Goal: Information Seeking & Learning: Learn about a topic

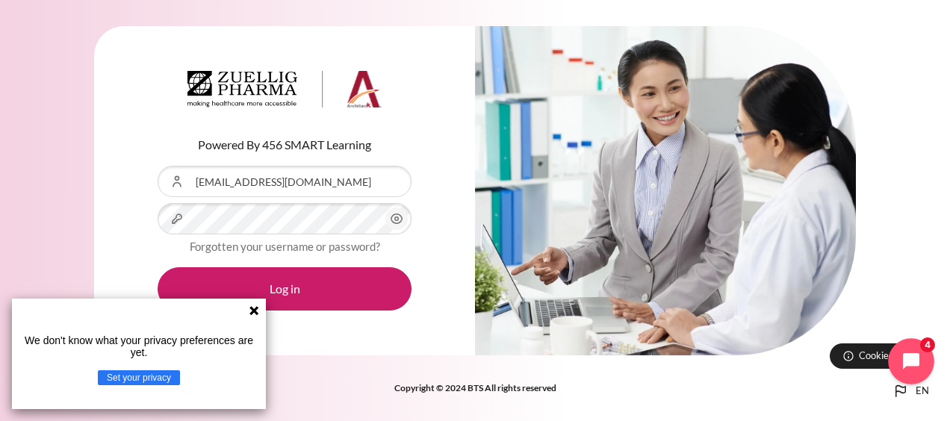
click at [922, 355] on icon "Open chat widget" at bounding box center [919, 361] width 23 height 23
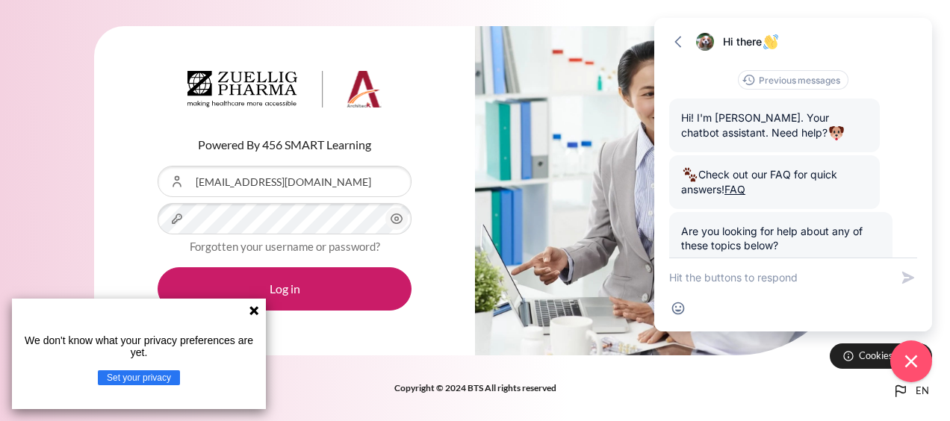
scroll to position [90, 0]
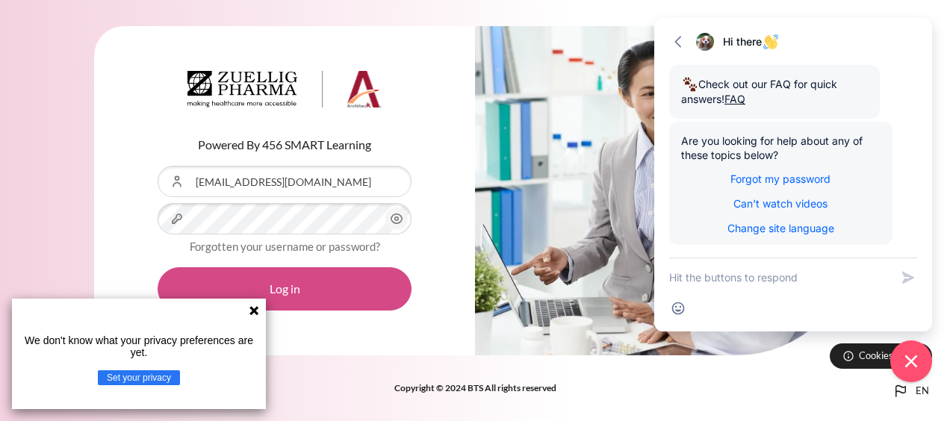
click at [290, 285] on button "Log in" at bounding box center [285, 288] width 254 height 43
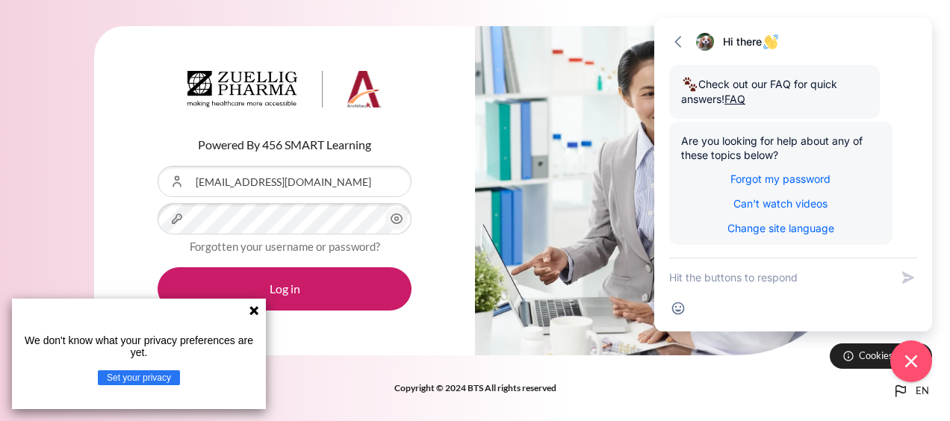
click at [255, 309] on icon at bounding box center [253, 310] width 9 height 9
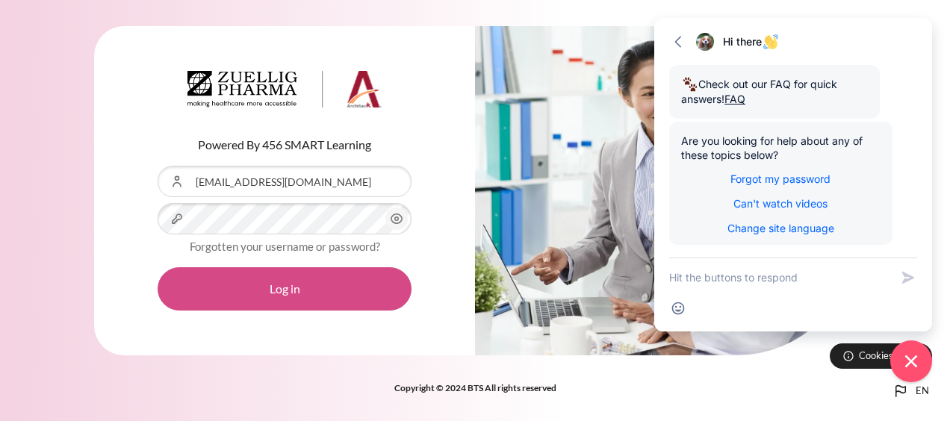
click at [297, 296] on button "Log in" at bounding box center [285, 288] width 254 height 43
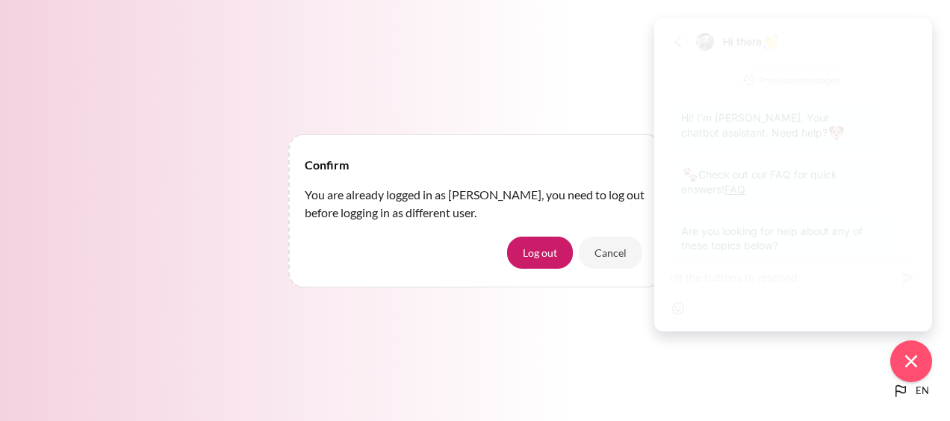
scroll to position [91, 0]
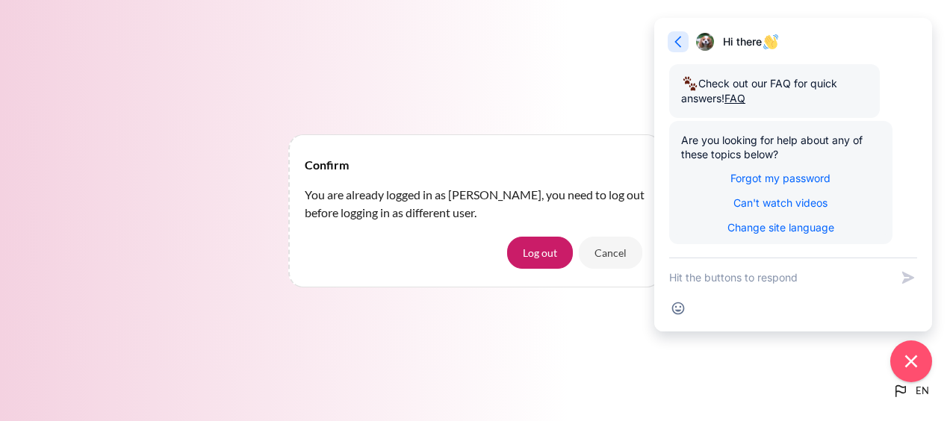
click at [672, 44] on icon "button" at bounding box center [678, 41] width 15 height 15
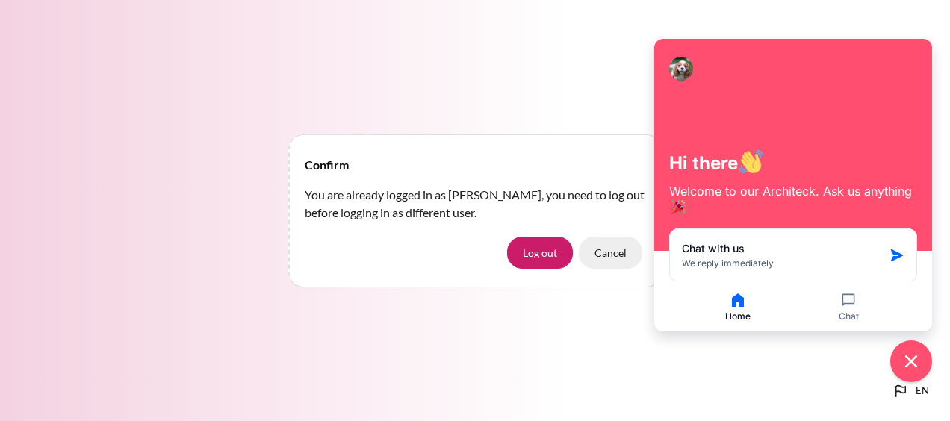
click at [616, 252] on button "Cancel" at bounding box center [610, 252] width 63 height 31
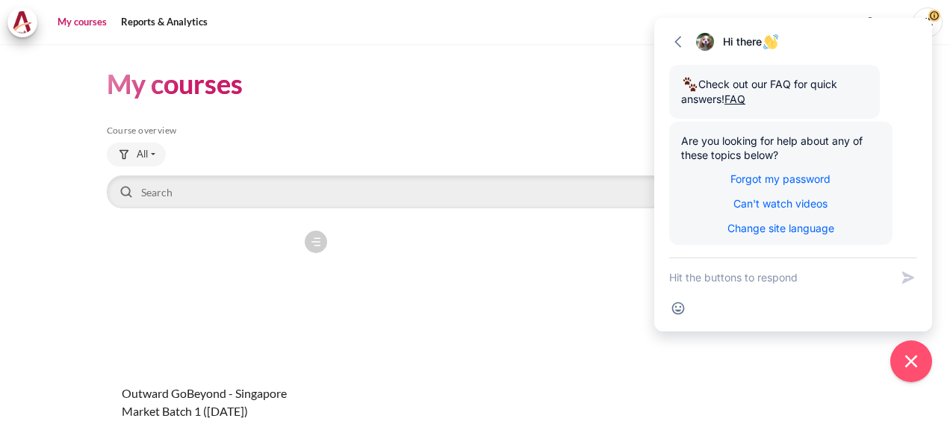
scroll to position [91, 0]
click at [678, 42] on icon "button" at bounding box center [678, 41] width 15 height 15
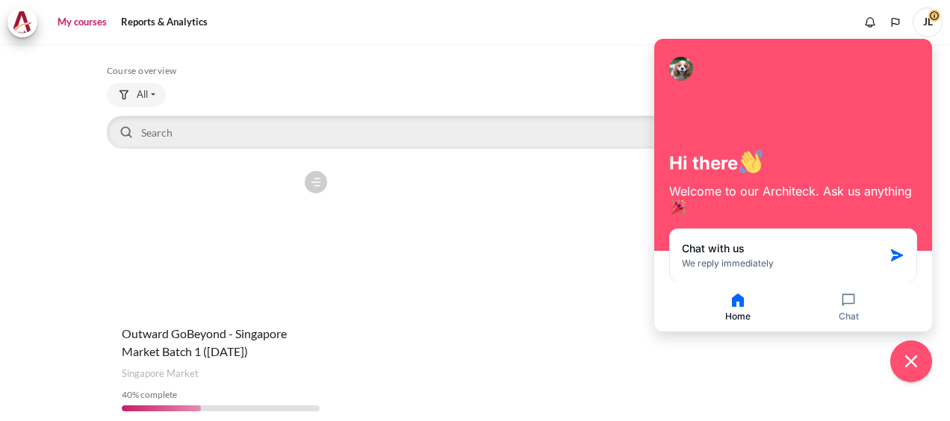
scroll to position [124, 0]
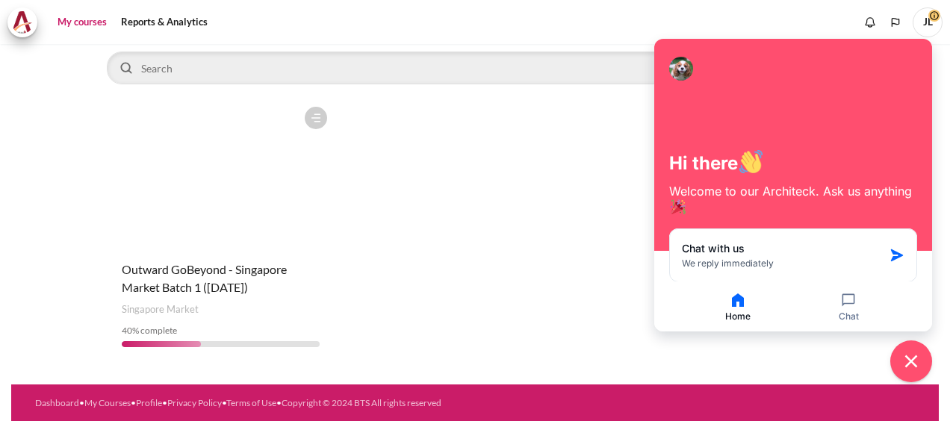
click at [267, 223] on figure "Content" at bounding box center [221, 173] width 228 height 149
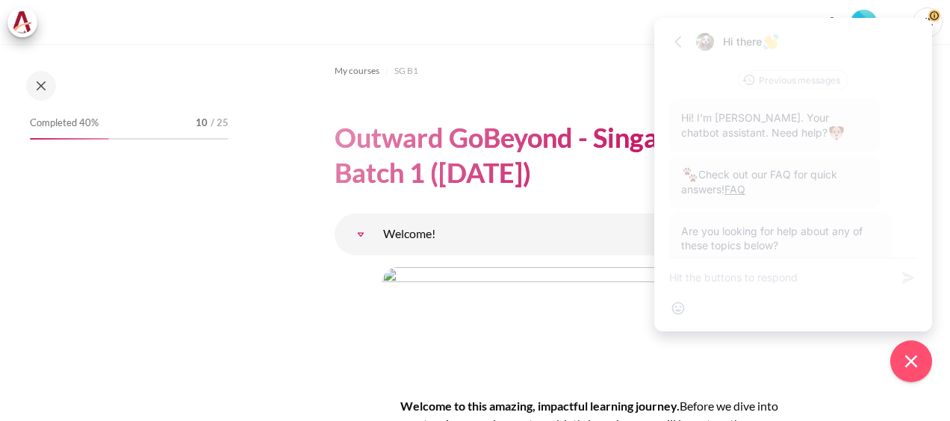
scroll to position [91, 0]
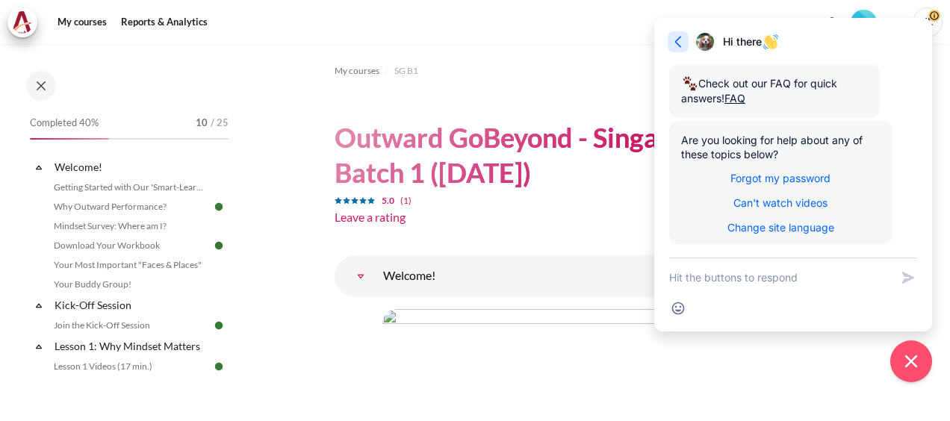
click at [677, 39] on icon "button" at bounding box center [678, 41] width 15 height 15
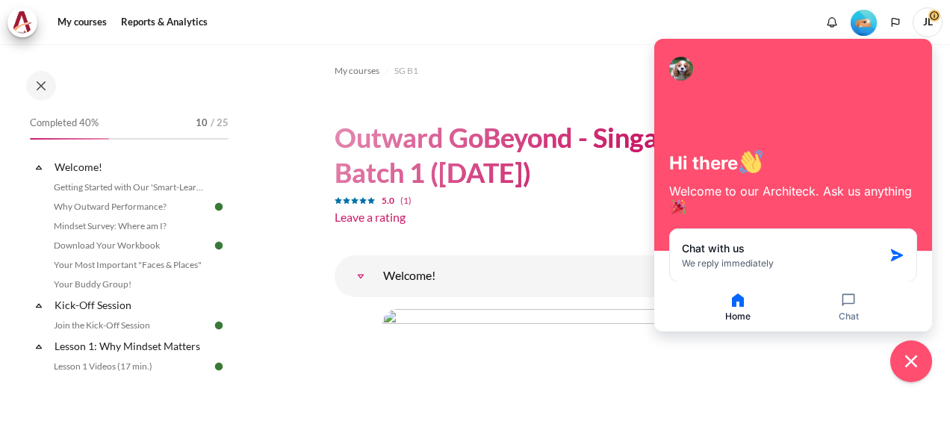
drag, startPoint x: 839, startPoint y: 351, endPoint x: 650, endPoint y: 329, distance: 190.3
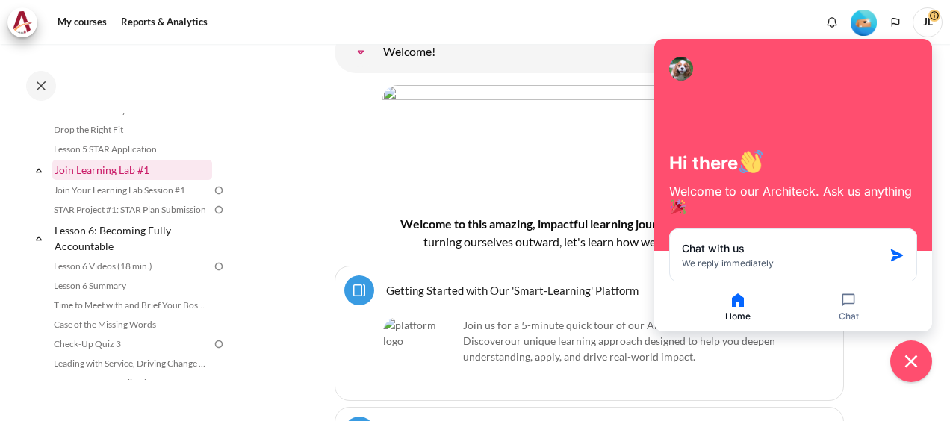
scroll to position [672, 0]
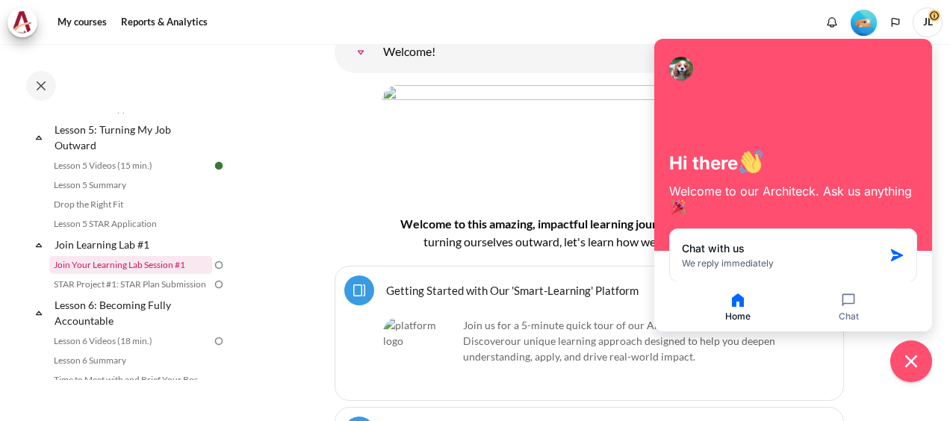
click at [141, 274] on link "Join Your Learning Lab Session #1" at bounding box center [130, 265] width 163 height 18
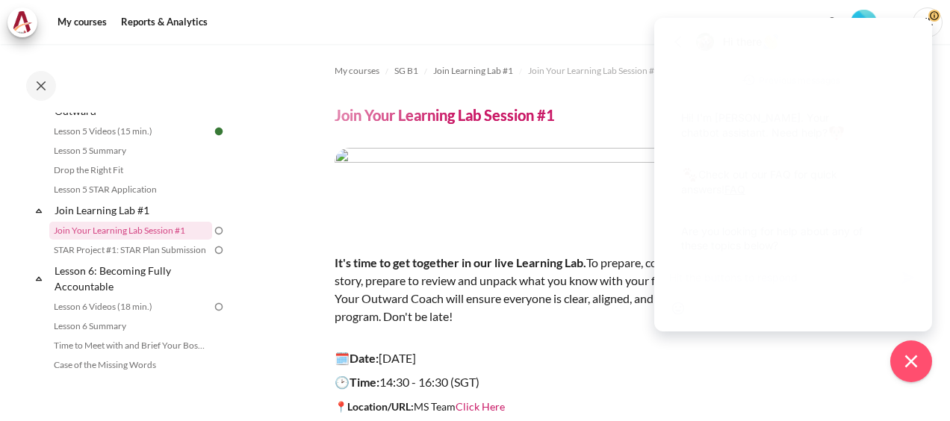
scroll to position [91, 0]
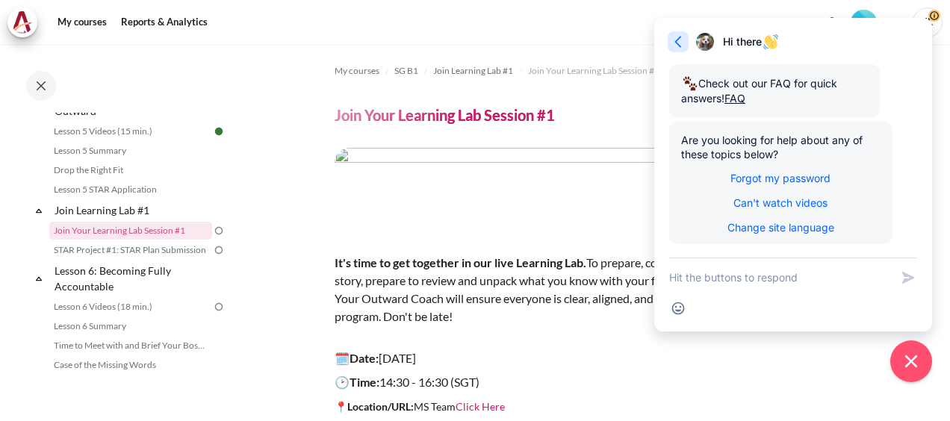
click at [674, 42] on icon "button" at bounding box center [678, 41] width 15 height 15
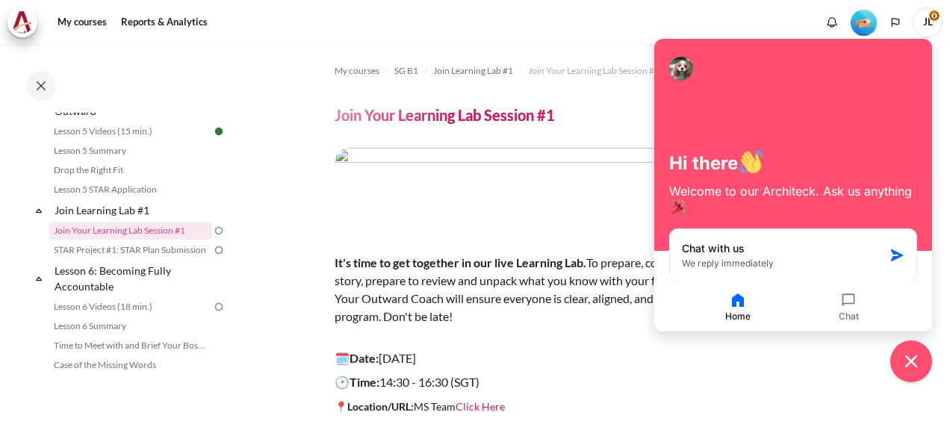
click at [736, 310] on button "Home" at bounding box center [738, 306] width 108 height 31
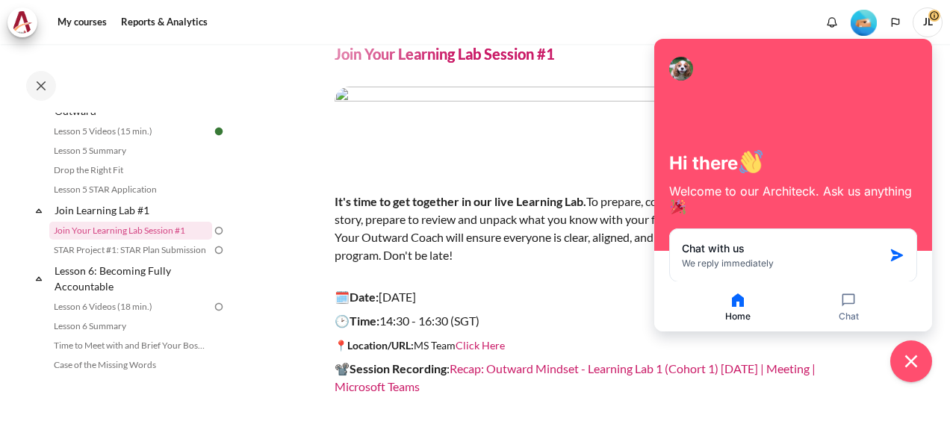
scroll to position [9, 0]
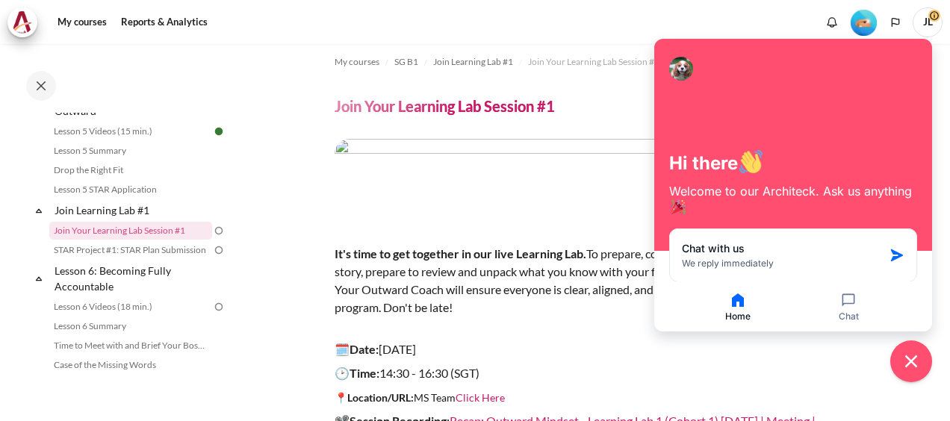
click at [732, 293] on icon "button" at bounding box center [738, 300] width 18 height 18
click at [753, 349] on p "🗓️Date: 5 August 2025" at bounding box center [589, 350] width 509 height 18
click at [817, 367] on p "🕑Time: 14:30 - 16:30 (SGT)" at bounding box center [589, 373] width 509 height 18
drag, startPoint x: 935, startPoint y: 358, endPoint x: 927, endPoint y: 363, distance: 8.7
click at [932, 360] on body "Skip to main content Open course index Completed 40% 10 / 25 Expand Collapse" at bounding box center [475, 210] width 950 height 421
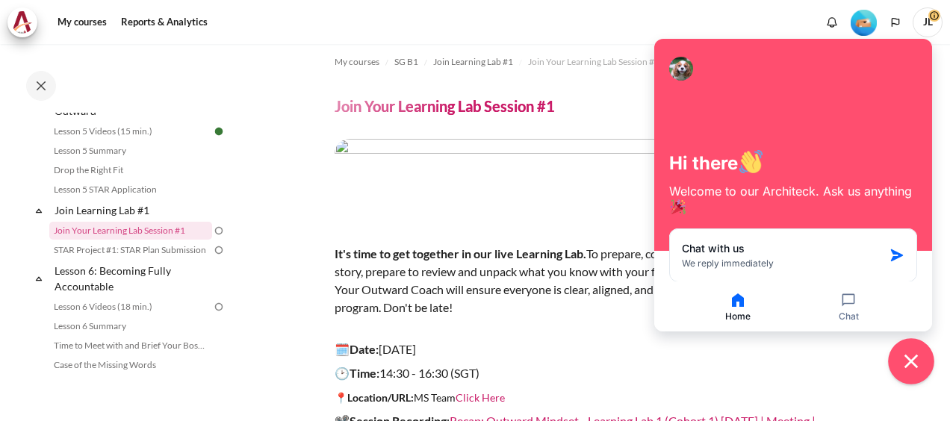
drag, startPoint x: 927, startPoint y: 363, endPoint x: 919, endPoint y: 363, distance: 9.0
click at [919, 363] on icon "Close chat widget" at bounding box center [911, 361] width 23 height 23
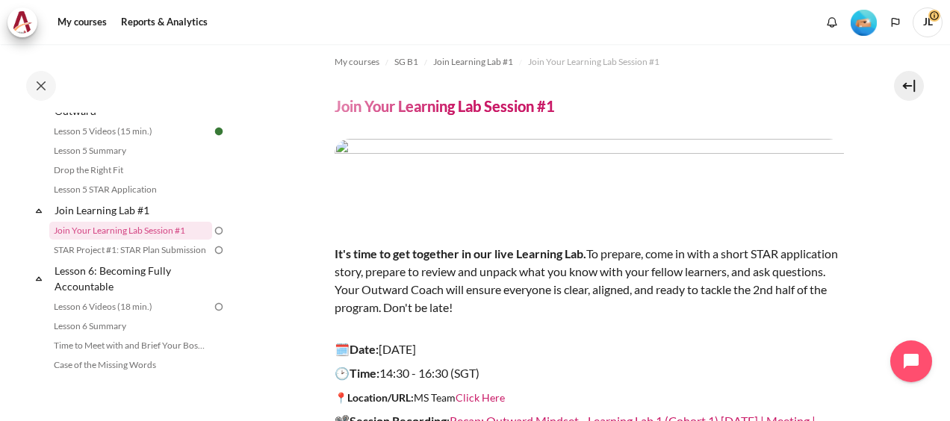
click at [783, 329] on p "It's time to get together in our live Learning Lab. To prepare, come in with a …" at bounding box center [589, 281] width 509 height 108
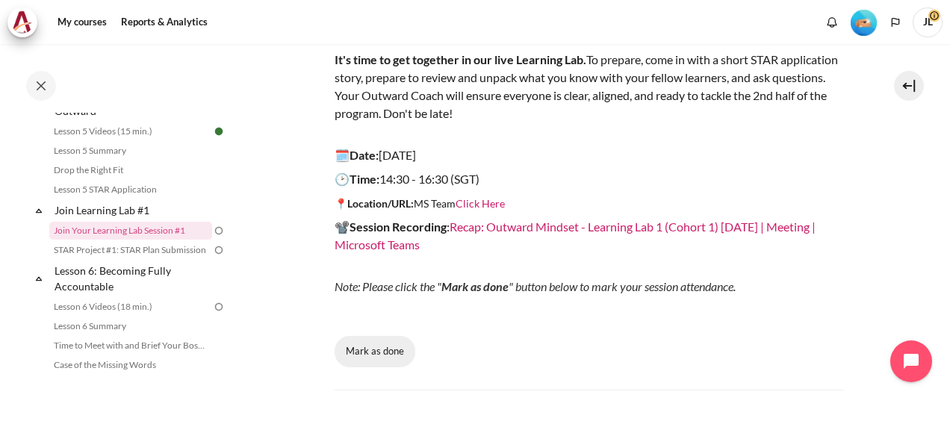
scroll to position [233, 0]
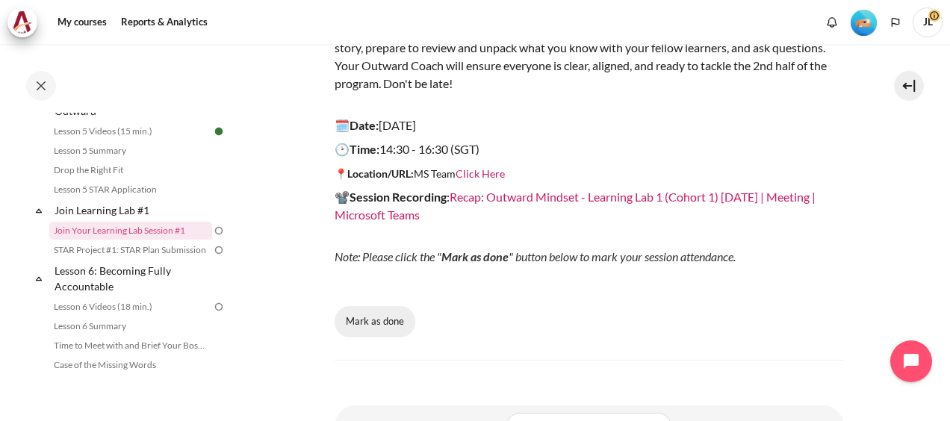
click at [388, 322] on button "Mark as done" at bounding box center [375, 321] width 81 height 31
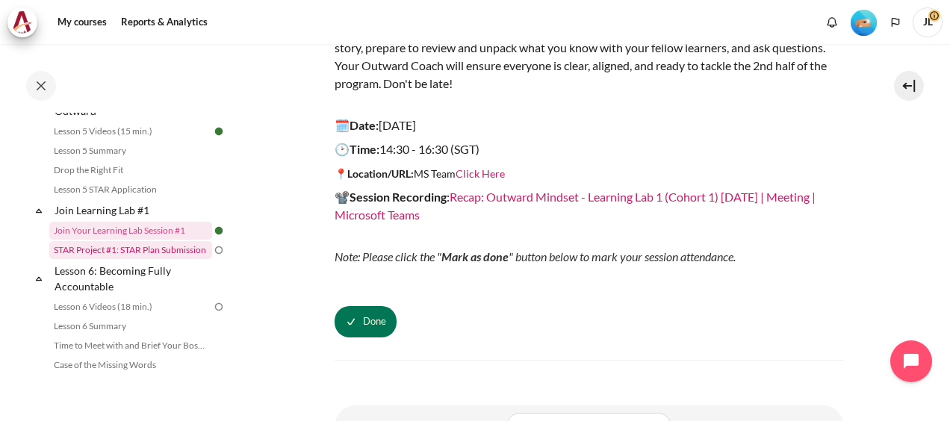
drag, startPoint x: 152, startPoint y: 264, endPoint x: 160, endPoint y: 267, distance: 8.0
click at [154, 259] on link "STAR Project #1: STAR Plan Submission" at bounding box center [130, 250] width 163 height 18
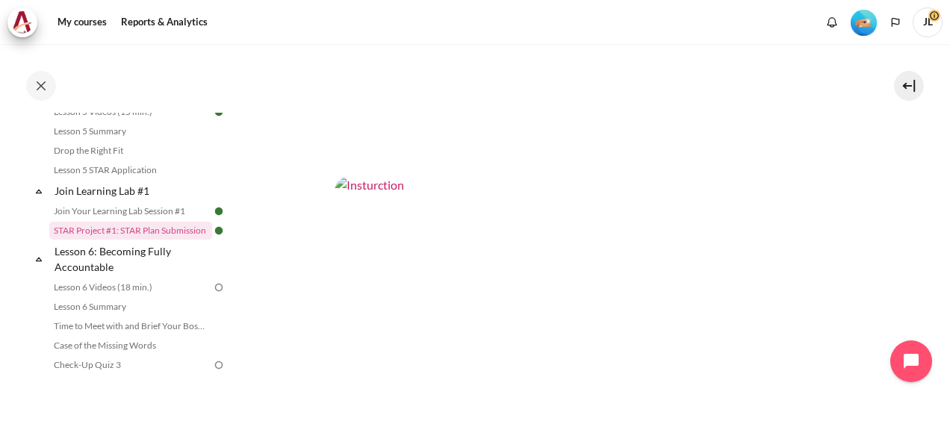
scroll to position [597, 0]
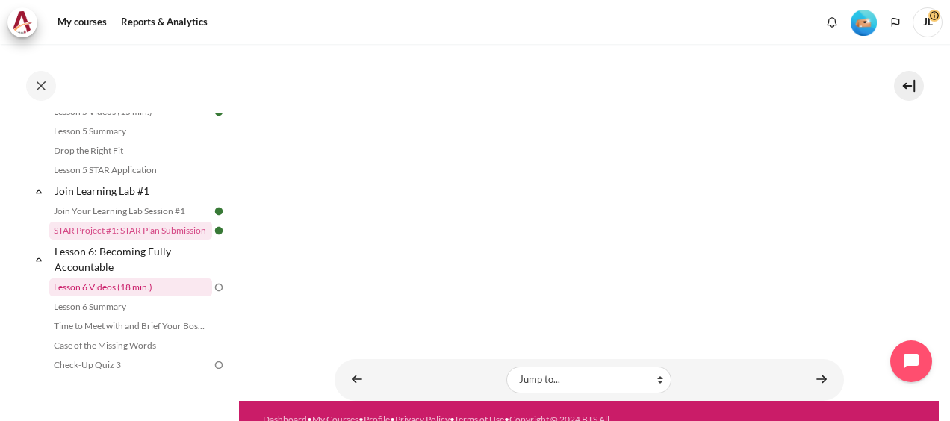
click at [157, 296] on link "Lesson 6 Videos (18 min.)" at bounding box center [130, 288] width 163 height 18
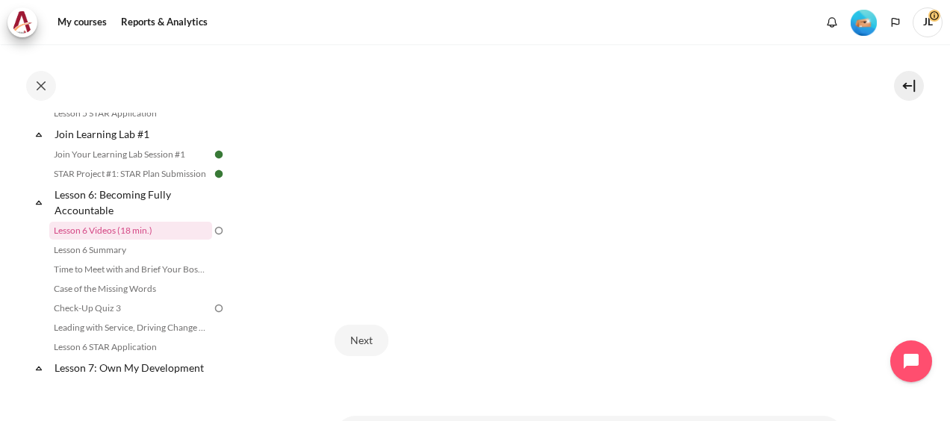
scroll to position [302, 0]
